Goal: Navigation & Orientation: Find specific page/section

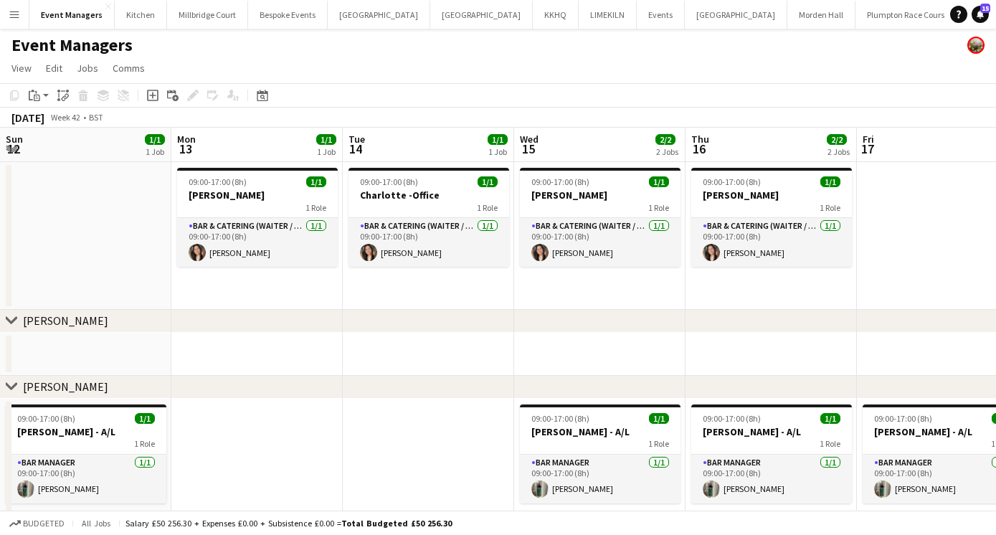
scroll to position [0, 405]
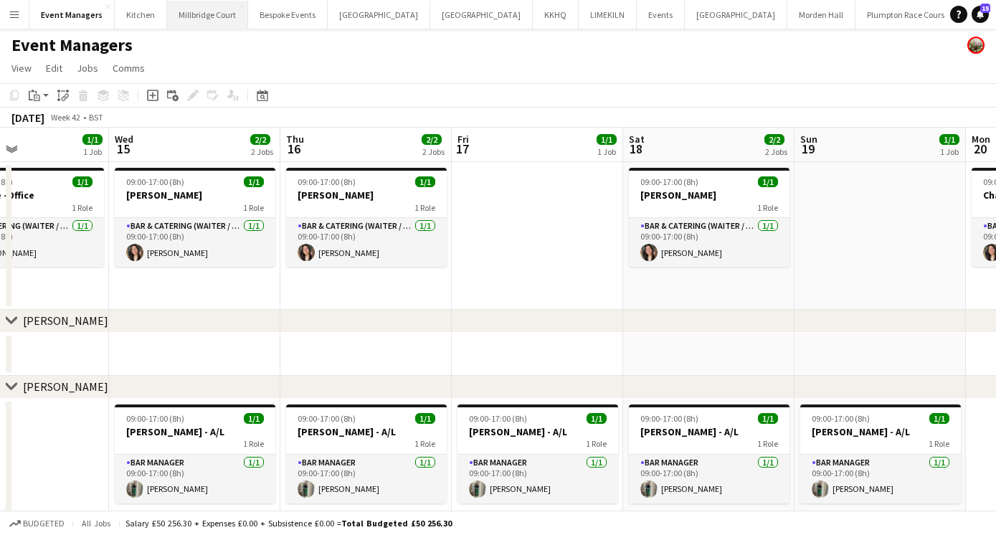
click at [201, 13] on button "[GEOGRAPHIC_DATA]" at bounding box center [207, 15] width 81 height 28
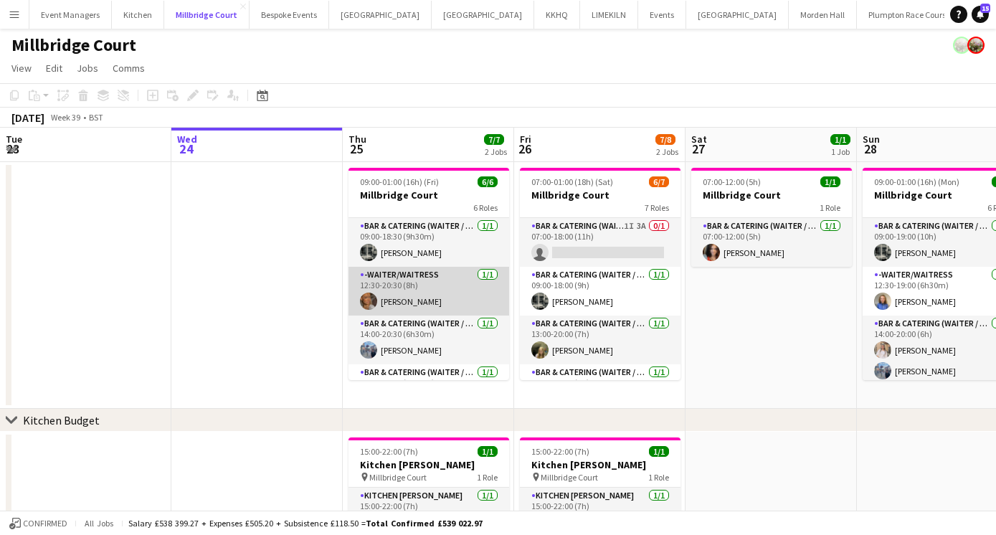
scroll to position [131, 0]
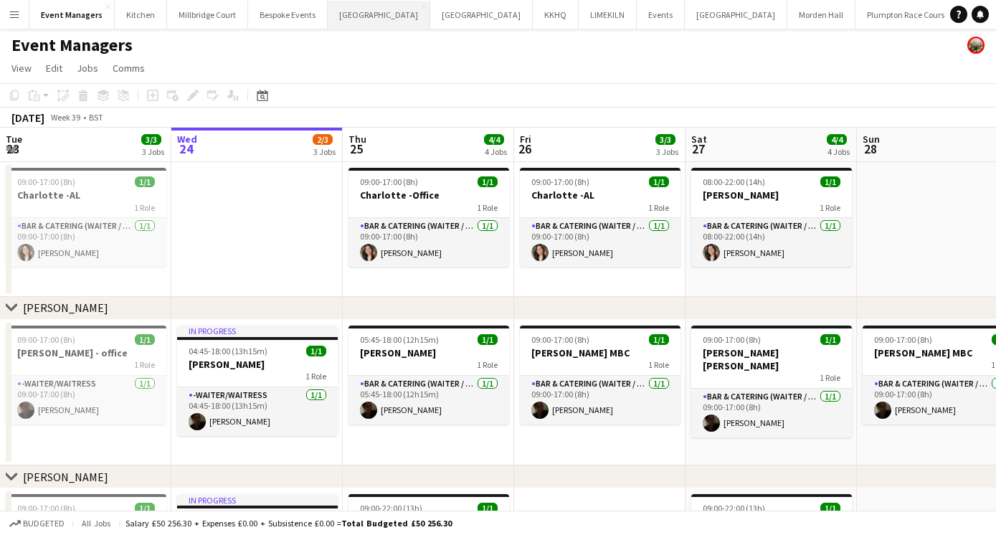
click at [371, 16] on button "Micklefield Hall Close" at bounding box center [379, 15] width 103 height 28
